Goal: Transaction & Acquisition: Purchase product/service

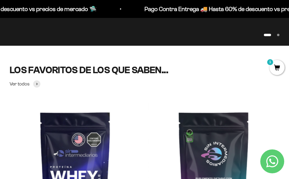
scroll to position [223, 0]
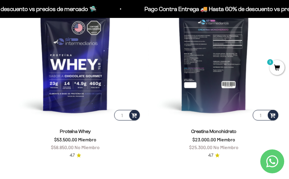
click at [268, 69] on img at bounding box center [213, 55] width 131 height 131
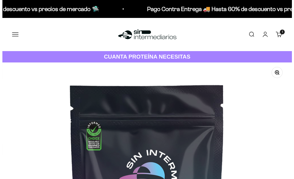
scroll to position [0, 2317]
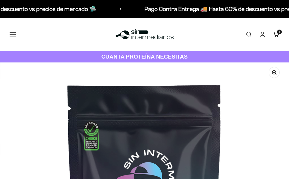
click at [275, 34] on link "Carrito 1 artículo 1" at bounding box center [276, 34] width 7 height 7
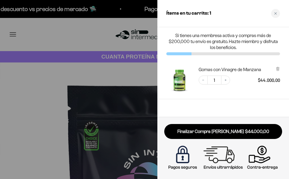
scroll to position [0, 2353]
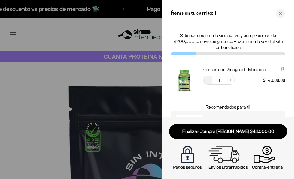
click at [209, 79] on icon "Decrease quantity" at bounding box center [208, 80] width 4 height 4
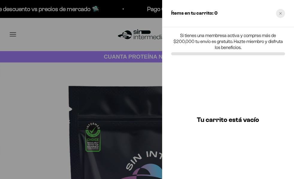
click at [284, 12] on div "Close cart" at bounding box center [280, 13] width 9 height 9
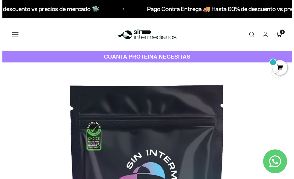
scroll to position [0, 2317]
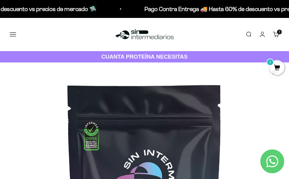
click at [10, 24] on div "Menú [GEOGRAPHIC_DATA] Inicio Comprar Proteínas Ver Todos Whey Iso Vegan Pancak…" at bounding box center [144, 34] width 289 height 33
click at [13, 32] on button "Menú" at bounding box center [13, 34] width 7 height 7
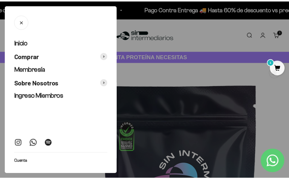
scroll to position [0, 2353]
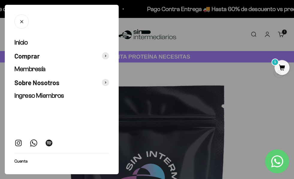
click at [154, 42] on div at bounding box center [147, 89] width 294 height 179
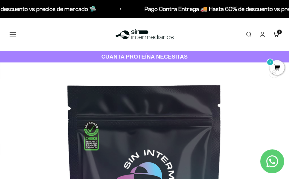
scroll to position [0, 2317]
click at [148, 33] on img at bounding box center [144, 34] width 61 height 13
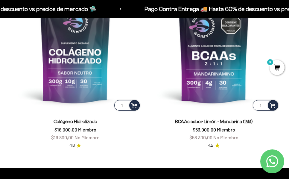
scroll to position [600, 0]
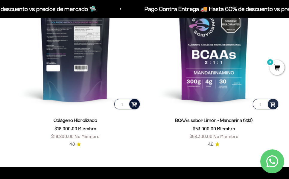
click at [136, 106] on span at bounding box center [134, 104] width 6 height 7
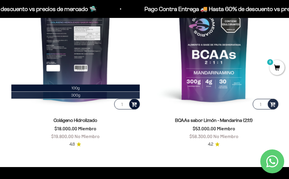
click at [123, 97] on li "300g" at bounding box center [75, 95] width 128 height 7
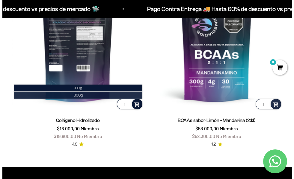
scroll to position [606, 0]
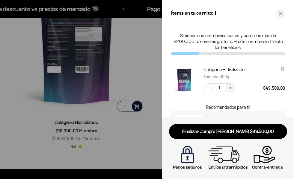
click at [231, 88] on icon "Increase quantity" at bounding box center [230, 88] width 4 height 4
click at [146, 73] on div at bounding box center [147, 89] width 294 height 179
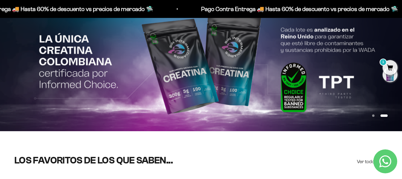
scroll to position [0, 0]
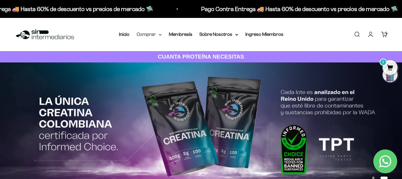
click at [158, 31] on summary "Comprar" at bounding box center [149, 35] width 25 height 8
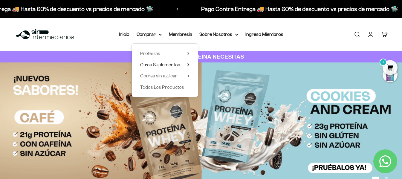
click at [159, 65] on span "Otros Suplementos" at bounding box center [160, 64] width 40 height 5
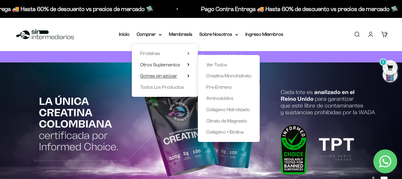
click at [173, 77] on span "Gomas sin azúcar" at bounding box center [158, 75] width 37 height 5
